Goal: Information Seeking & Learning: Learn about a topic

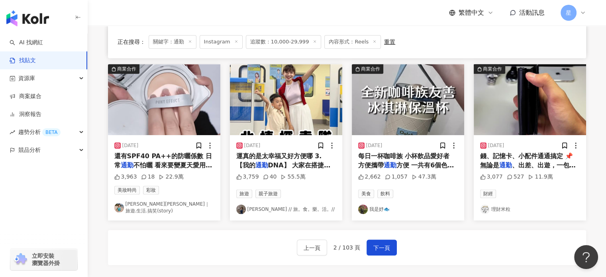
scroll to position [399, 0]
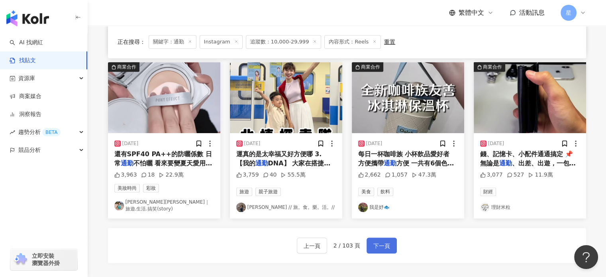
click at [367, 239] on button "下一頁" at bounding box center [382, 246] width 30 height 16
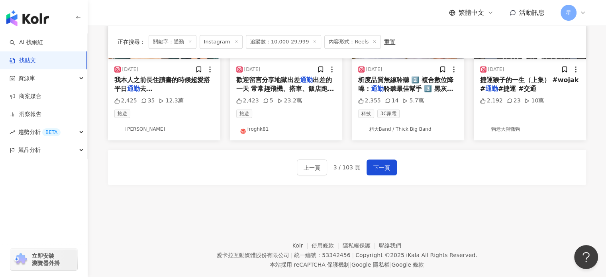
scroll to position [478, 0]
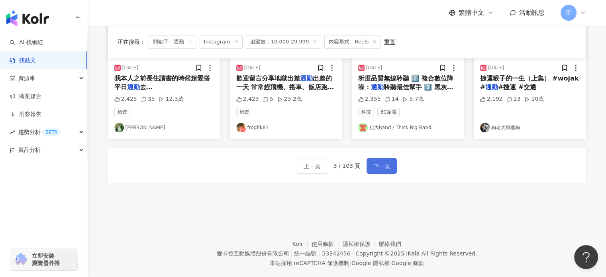
click at [383, 161] on span "下一頁" at bounding box center [381, 166] width 17 height 10
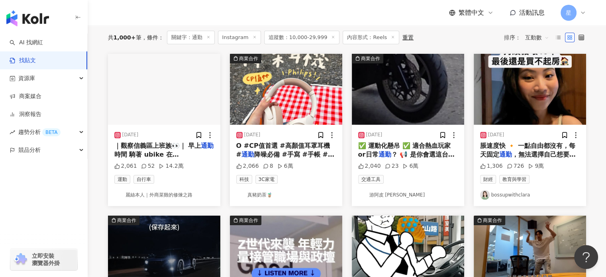
scroll to position [43, 0]
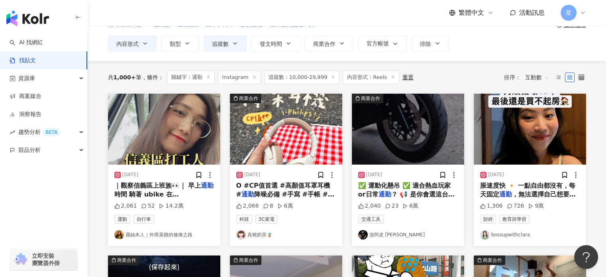
click at [166, 140] on img at bounding box center [164, 129] width 112 height 71
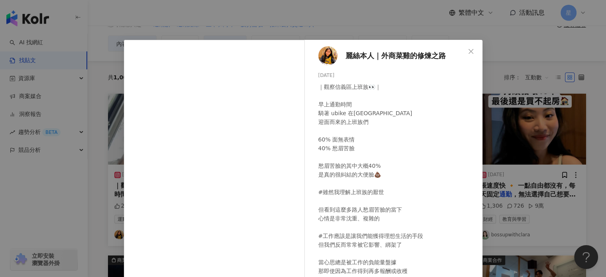
click at [541, 98] on div "麗絲本人｜外商菜雞的修煉之路 [DATE] ｜觀察信義區上班族👀｜ 早上通勤時間 騎著 ubike 在[GEOGRAPHIC_DATA] 迎面而來的上班族們 …" at bounding box center [303, 138] width 606 height 277
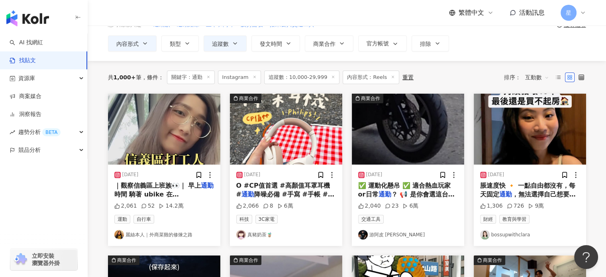
click at [533, 119] on img at bounding box center [530, 129] width 112 height 71
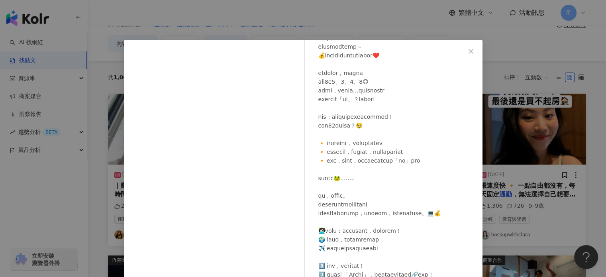
scroll to position [119, 0]
click at [522, 156] on div "bossupwithclara [DATE] 1,306 726 9萬 查看原始貼文" at bounding box center [303, 138] width 606 height 277
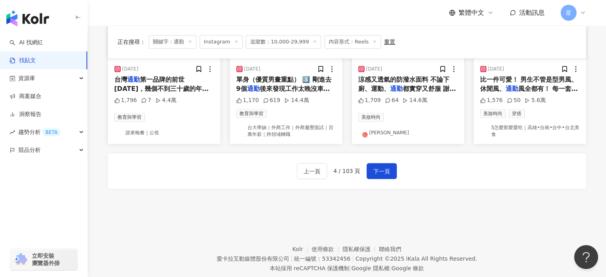
scroll to position [482, 0]
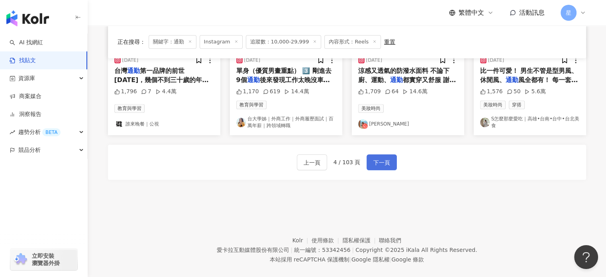
click at [368, 161] on button "下一頁" at bounding box center [382, 162] width 30 height 16
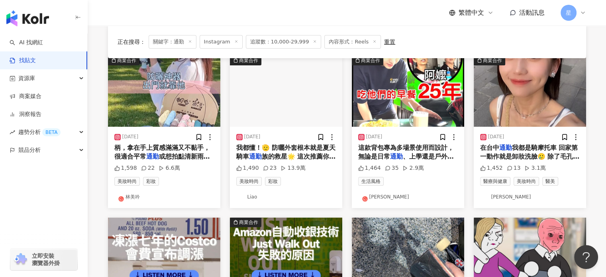
scroll to position [40, 0]
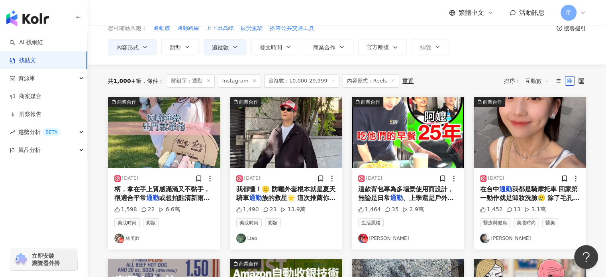
click at [522, 140] on img at bounding box center [530, 132] width 112 height 71
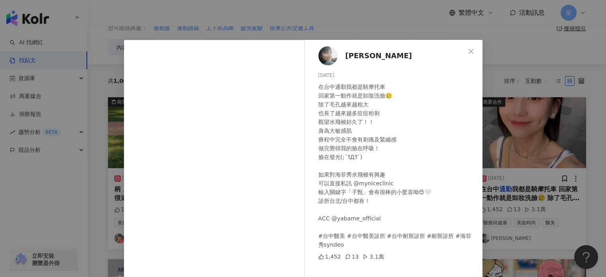
click at [532, 86] on div "[PERSON_NAME][DATE] 在台中通勤我都是騎摩托車 回家第一動作就是卸妝洗臉🥲 除了毛孔越來越粗大 也長了越來越多痘痘粉刺 觀望水飛梭好久了！！…" at bounding box center [303, 138] width 606 height 277
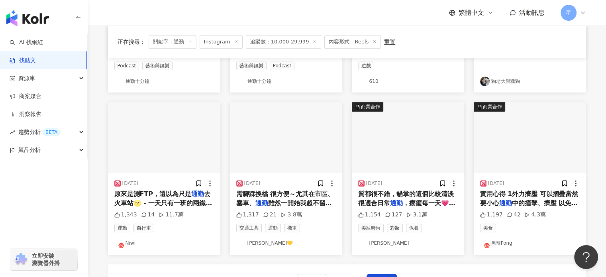
scroll to position [399, 0]
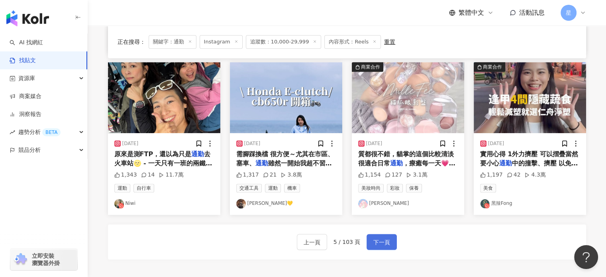
click at [379, 240] on span "下一頁" at bounding box center [381, 243] width 17 height 10
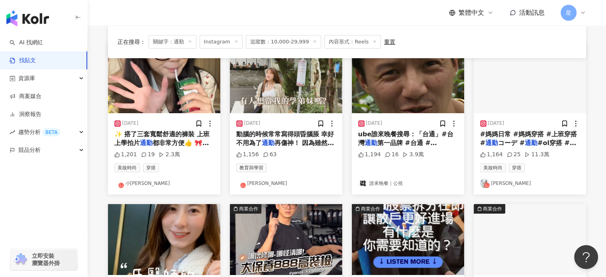
scroll to position [40, 0]
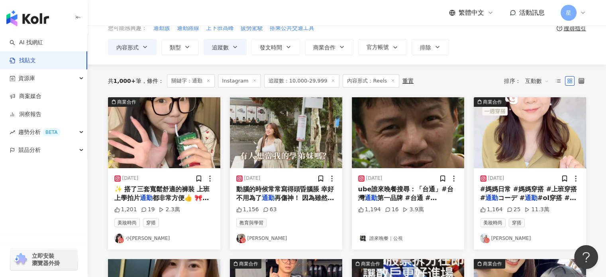
click at [295, 135] on img at bounding box center [286, 132] width 112 height 71
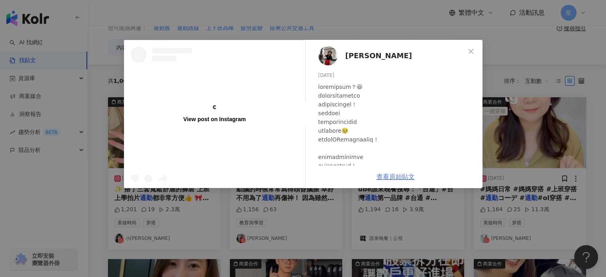
click at [400, 174] on link "查看原始貼文" at bounding box center [396, 177] width 38 height 8
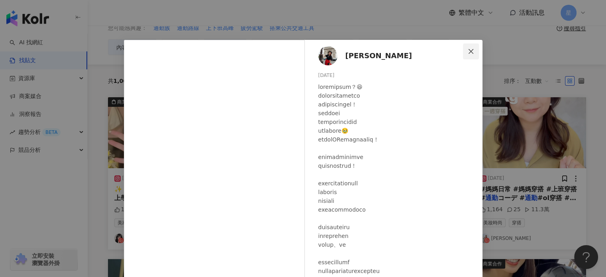
click at [469, 50] on icon "close" at bounding box center [471, 51] width 5 height 5
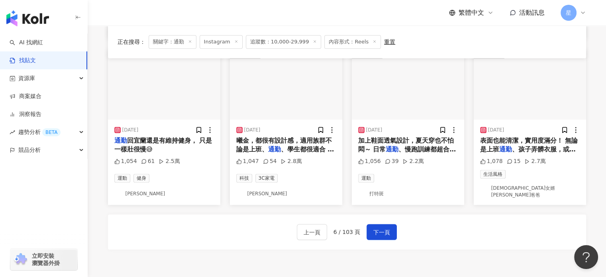
scroll to position [438, 0]
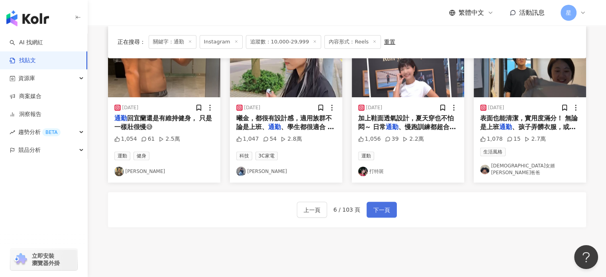
click at [390, 202] on button "下一頁" at bounding box center [382, 210] width 30 height 16
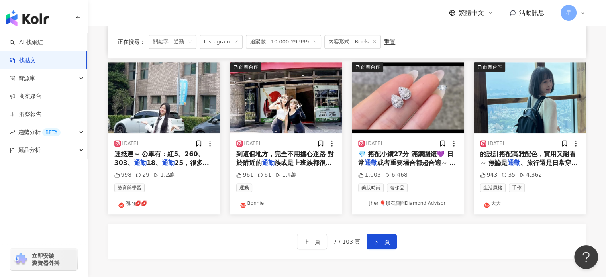
scroll to position [478, 0]
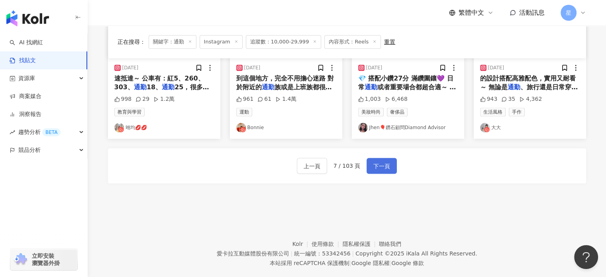
click at [379, 172] on button "下一頁" at bounding box center [382, 166] width 30 height 16
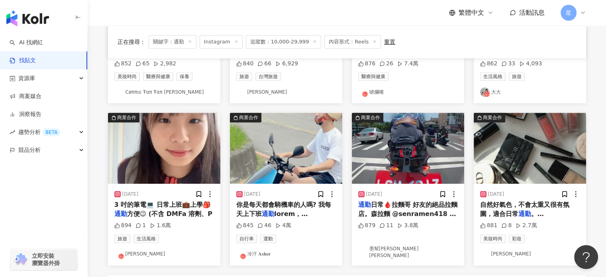
scroll to position [355, 0]
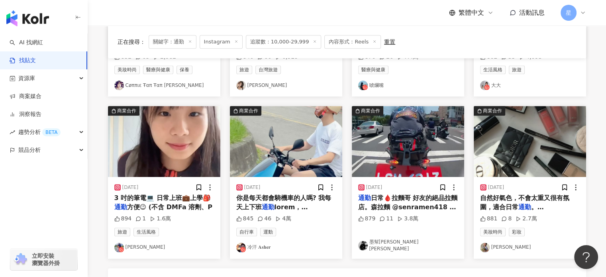
click at [522, 151] on img at bounding box center [530, 141] width 112 height 71
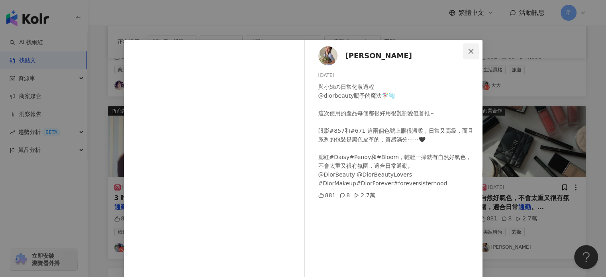
click at [469, 48] on icon "close" at bounding box center [471, 51] width 6 height 6
